Goal: Information Seeking & Learning: Learn about a topic

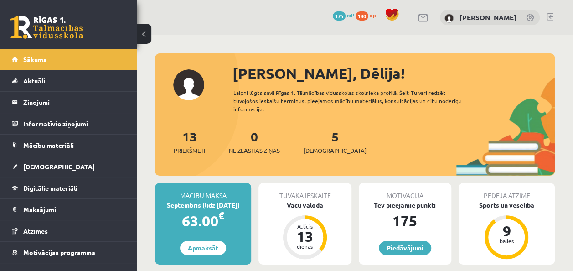
click at [200, 207] on div "Septembris (līdz [DATE])" at bounding box center [203, 205] width 96 height 10
click at [240, 221] on div "63.00 €" at bounding box center [203, 221] width 96 height 22
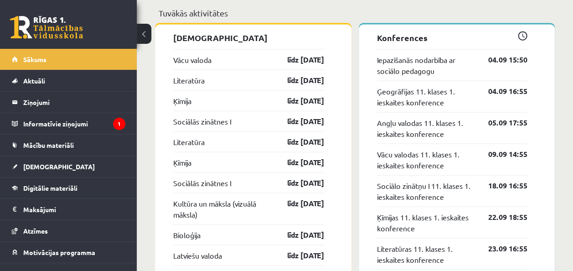
scroll to position [876, 0]
click at [43, 167] on span "[DEMOGRAPHIC_DATA]" at bounding box center [59, 166] width 72 height 8
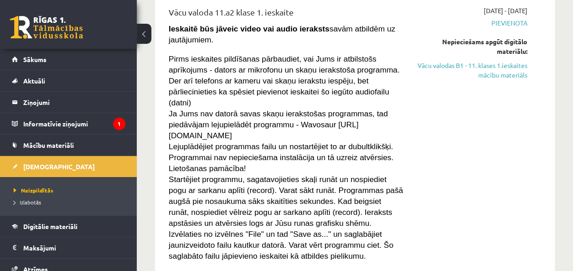
scroll to position [251, 0]
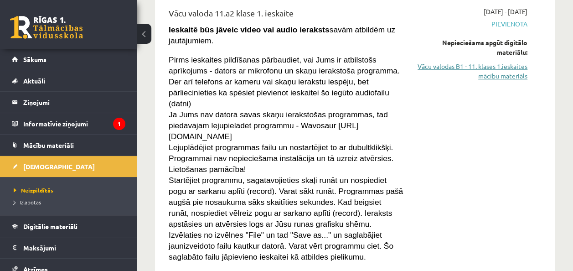
click at [501, 75] on link "Vācu valodas B1 - 11. klases 1.ieskaites mācību materiāls" at bounding box center [472, 71] width 110 height 19
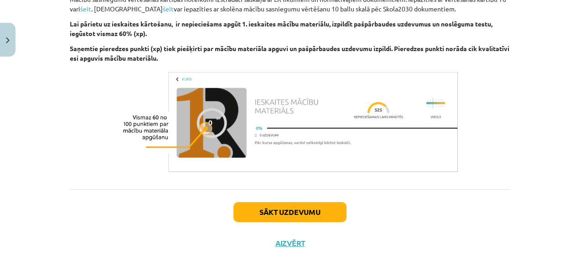
scroll to position [433, 0]
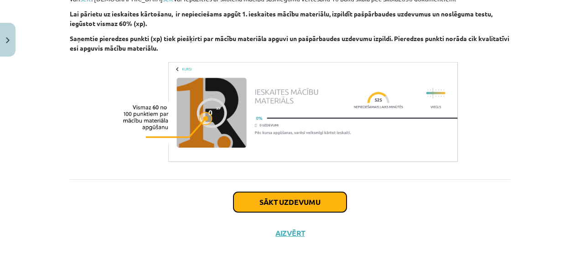
click at [263, 197] on button "Sākt uzdevumu" at bounding box center [289, 202] width 113 height 20
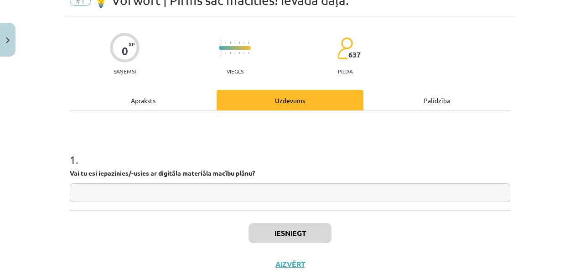
scroll to position [45, 0]
click at [181, 190] on input "text" at bounding box center [290, 192] width 440 height 19
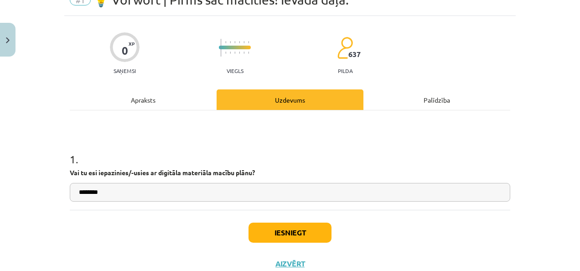
type input "*******"
click at [265, 231] on button "Iesniegt" at bounding box center [289, 232] width 83 height 20
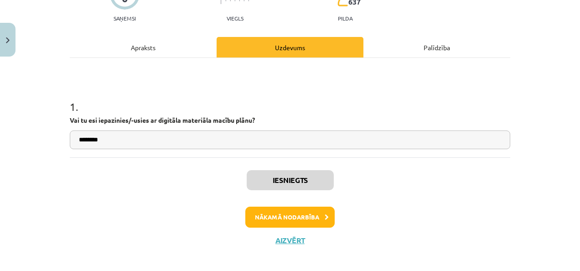
scroll to position [100, 0]
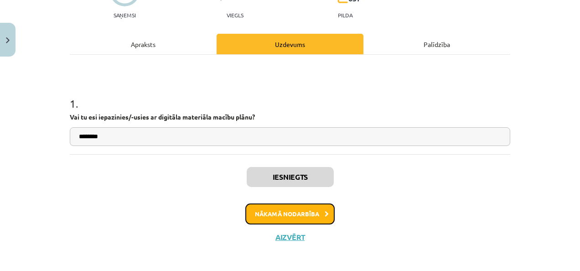
click at [279, 215] on button "Nākamā nodarbība" at bounding box center [289, 213] width 89 height 21
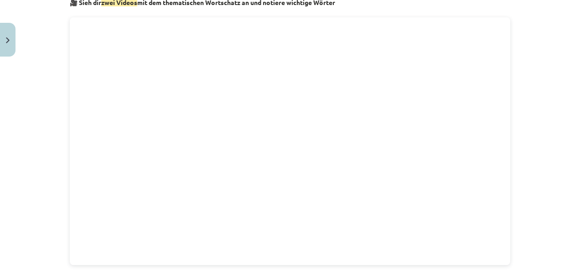
scroll to position [507, 0]
click at [342, 266] on div "📝 Wortschatz – Übersetze in deine Sprache und lerne die neuen Wörter Hinweis: W…" at bounding box center [290, 78] width 440 height 844
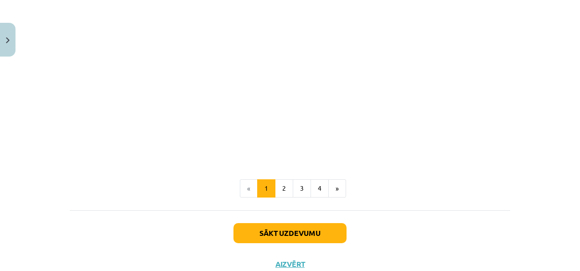
scroll to position [868, 0]
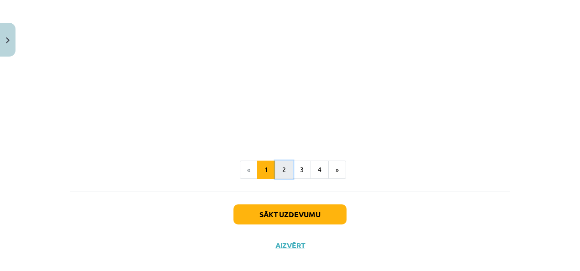
click at [279, 175] on button "2" at bounding box center [284, 169] width 18 height 18
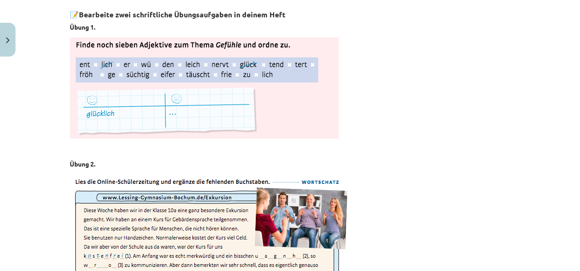
scroll to position [1077, 0]
click at [325, 144] on p at bounding box center [290, 149] width 440 height 10
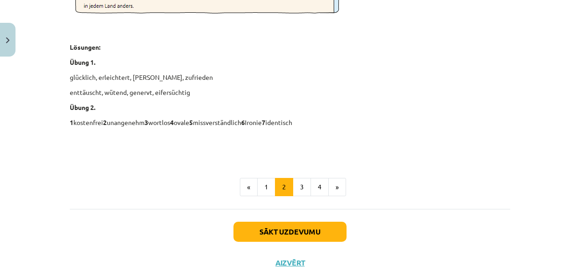
scroll to position [1382, 0]
click at [302, 182] on button "3" at bounding box center [302, 186] width 18 height 18
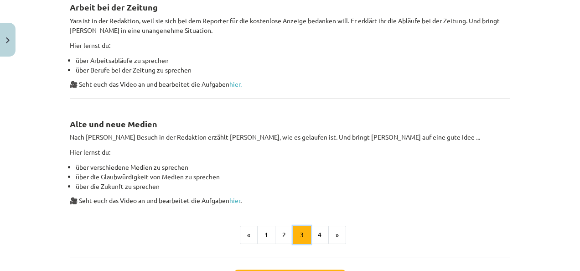
scroll to position [567, 0]
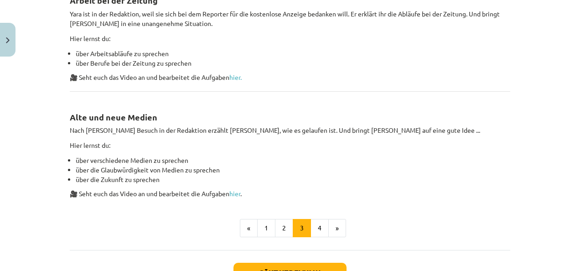
click at [313, 231] on button "4" at bounding box center [319, 228] width 18 height 18
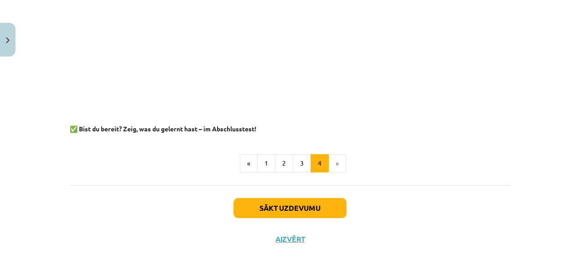
scroll to position [1214, 0]
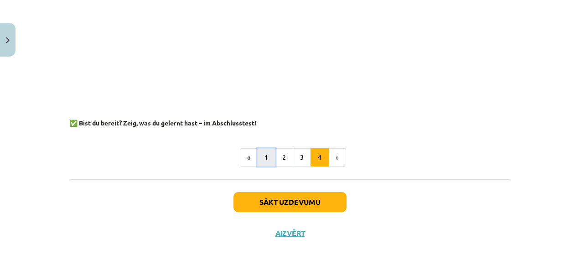
click at [258, 154] on button "1" at bounding box center [266, 157] width 18 height 18
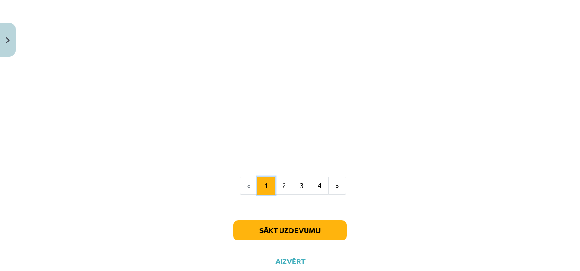
scroll to position [880, 0]
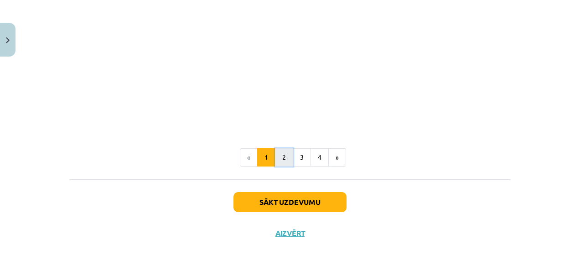
click at [283, 154] on button "2" at bounding box center [284, 157] width 18 height 18
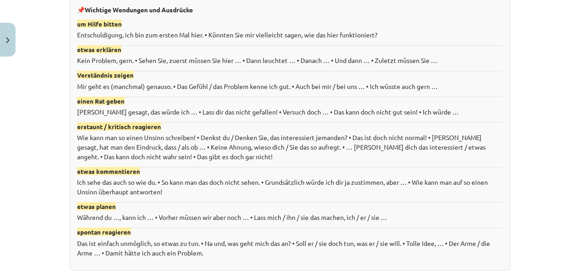
scroll to position [791, 0]
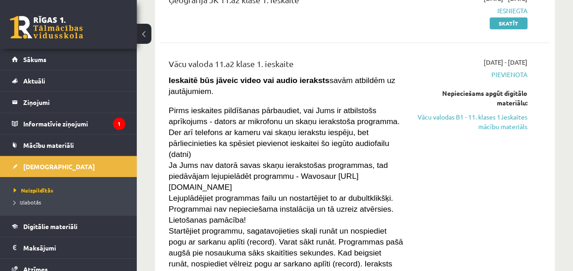
scroll to position [201, 0]
